Goal: Task Accomplishment & Management: Manage account settings

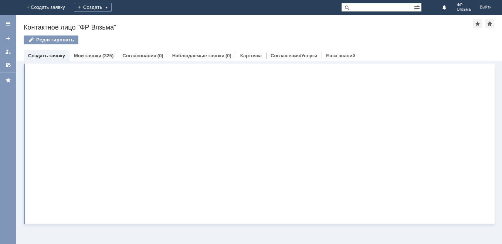
click at [95, 55] on link "Мои заявки" at bounding box center [87, 56] width 27 height 6
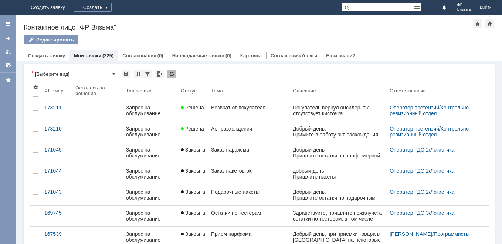
click at [224, 109] on div "Возврат от покупателя" at bounding box center [249, 108] width 76 height 6
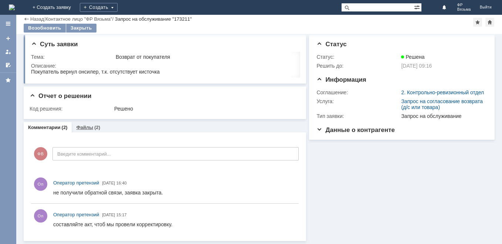
click at [90, 127] on link "Файлы" at bounding box center [84, 128] width 17 height 6
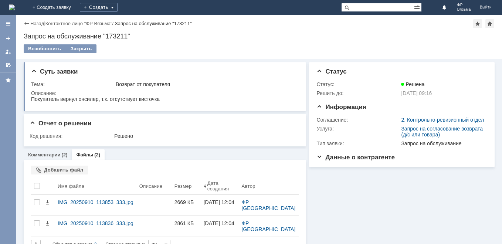
click at [57, 154] on link "Комментарии" at bounding box center [44, 155] width 33 height 6
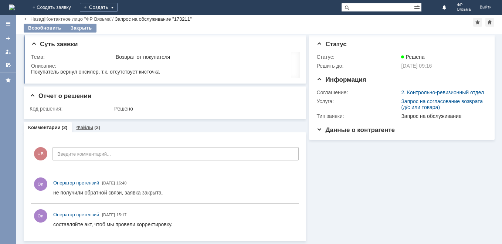
click at [88, 127] on link "Файлы" at bounding box center [84, 128] width 17 height 6
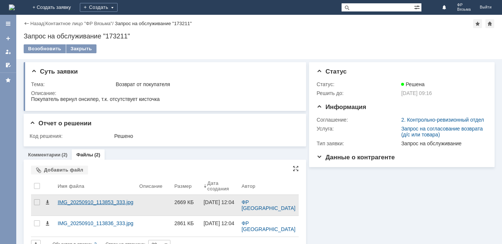
click at [104, 195] on div "IMG_20250910_113853_333.jpg" at bounding box center [96, 205] width 82 height 21
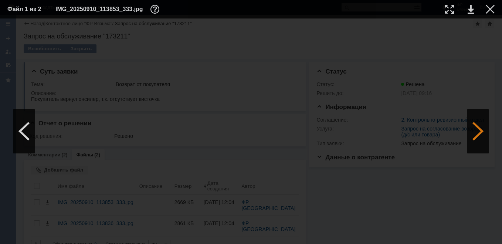
click at [477, 133] on div at bounding box center [478, 131] width 22 height 44
click at [488, 11] on div at bounding box center [490, 9] width 9 height 9
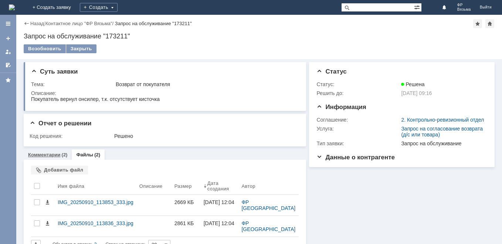
click at [58, 155] on link "Комментарии" at bounding box center [44, 155] width 33 height 6
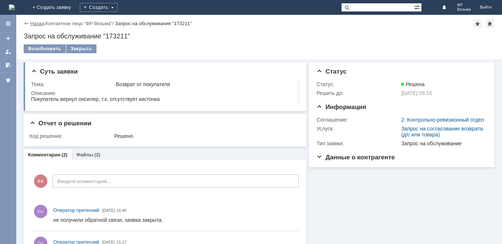
click at [34, 22] on link "Назад" at bounding box center [37, 24] width 14 height 6
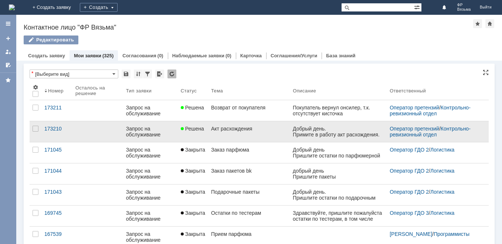
click at [258, 135] on link "Акт расхождения" at bounding box center [249, 131] width 82 height 21
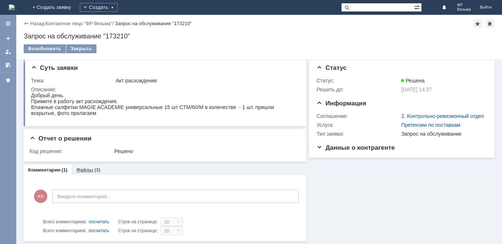
click at [84, 168] on link "Файлы" at bounding box center [84, 170] width 17 height 6
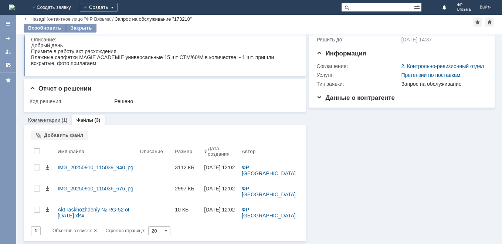
click at [53, 119] on link "Комментарии" at bounding box center [44, 120] width 33 height 6
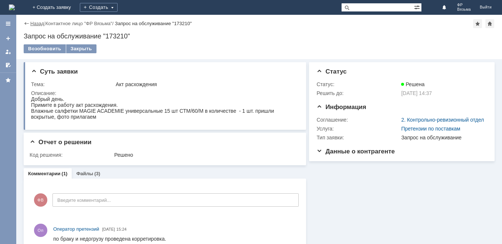
click at [34, 25] on link "Назад" at bounding box center [37, 24] width 14 height 6
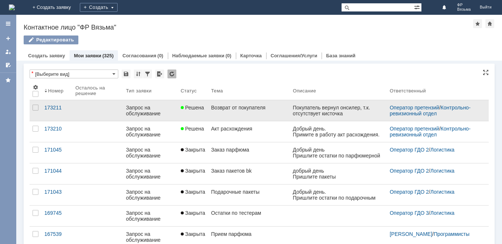
click at [214, 111] on link "Возврат от покупателя" at bounding box center [249, 110] width 82 height 21
